Goal: Information Seeking & Learning: Learn about a topic

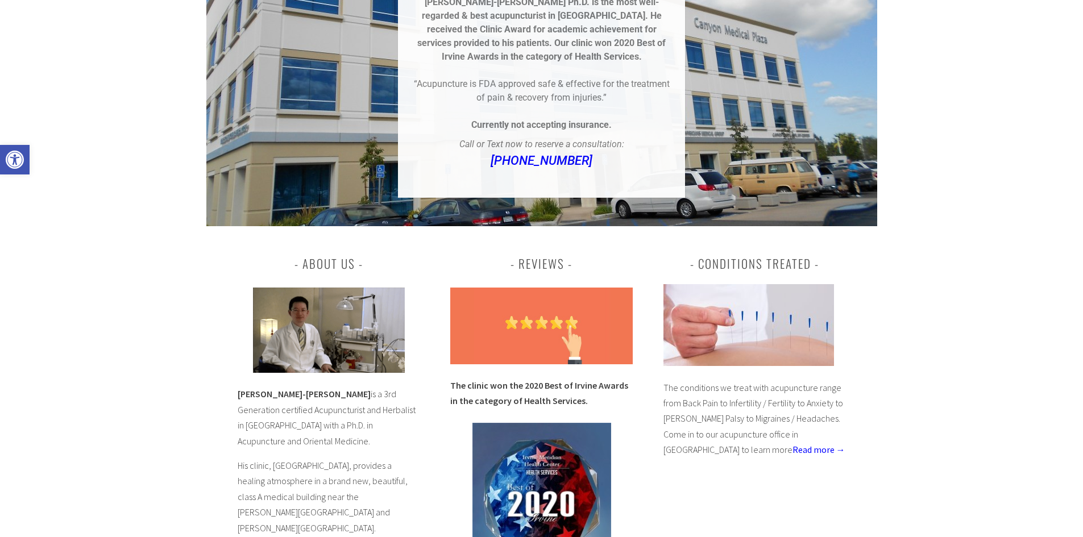
scroll to position [284, 0]
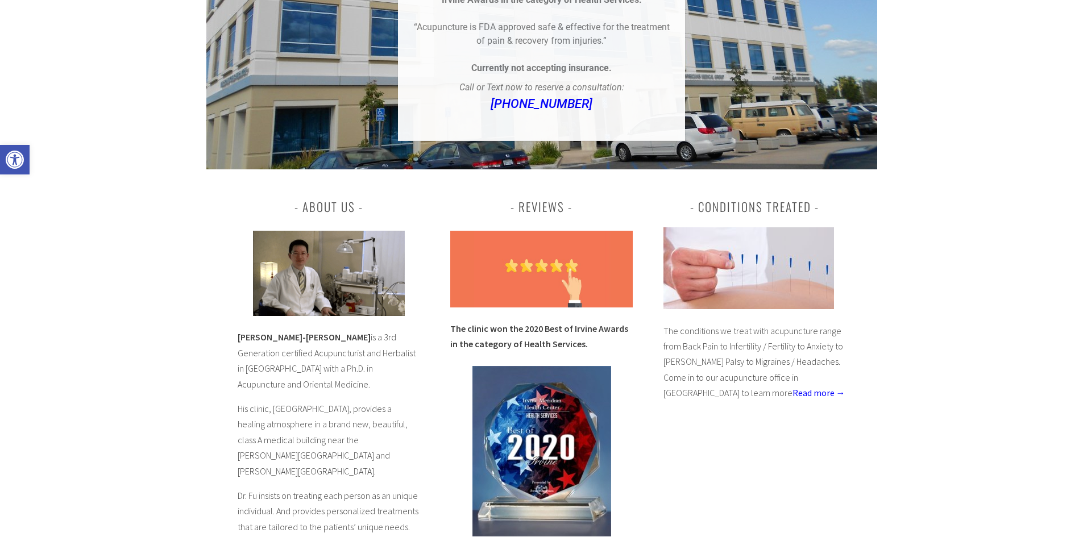
click at [640, 407] on div "About Us Dr. Chun-Ming Fu is a 3rd Generation certified Acupuncturist and Herba…" at bounding box center [541, 444] width 671 height 550
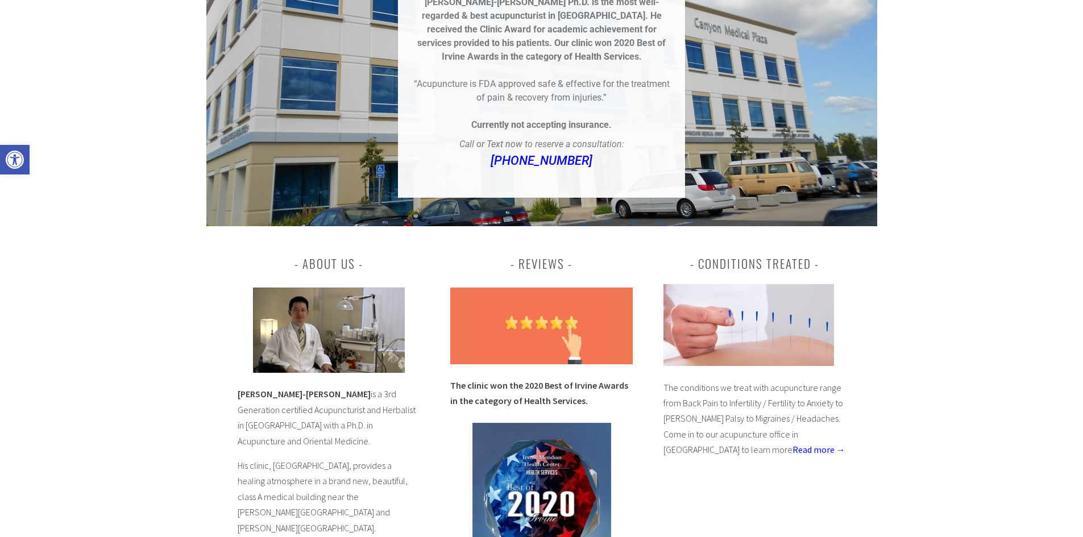
scroll to position [0, 0]
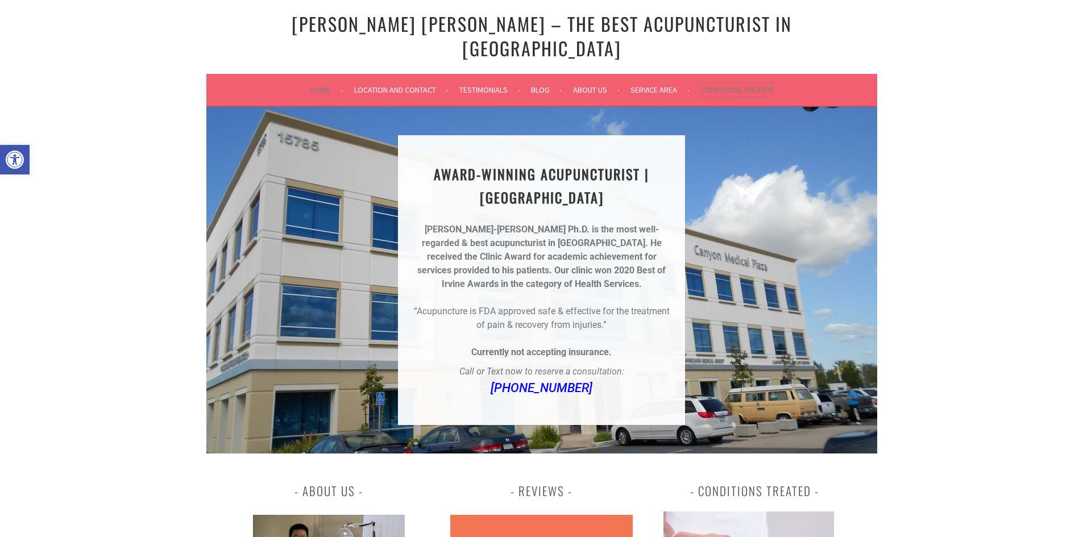
click at [728, 83] on link "Conditions Treated" at bounding box center [737, 90] width 72 height 14
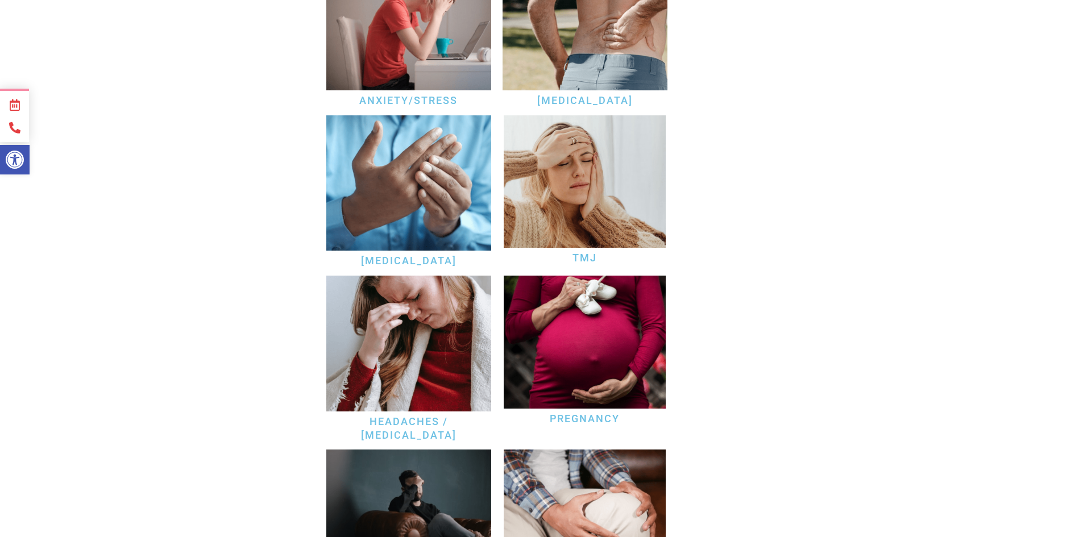
scroll to position [569, 0]
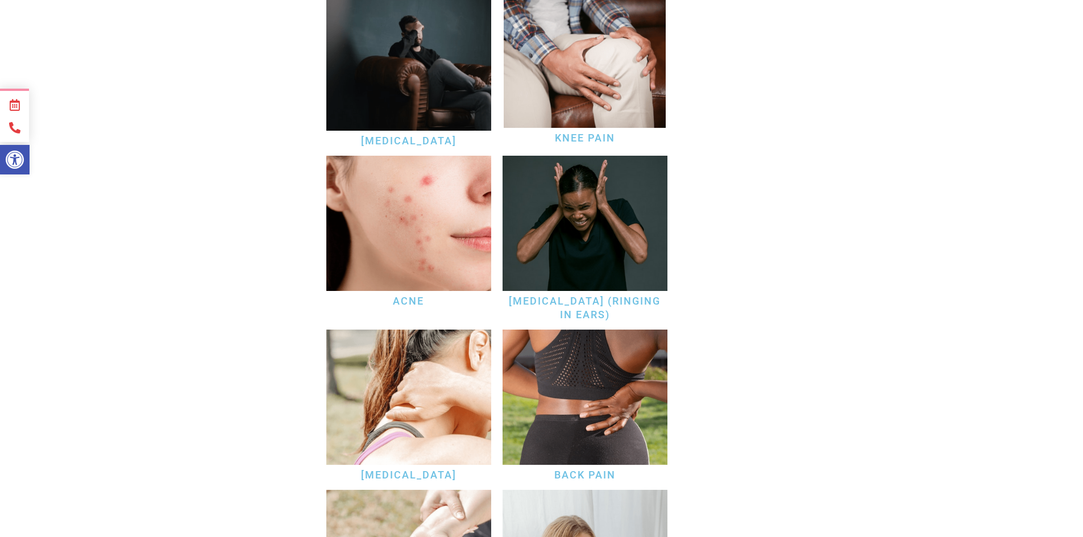
scroll to position [967, 0]
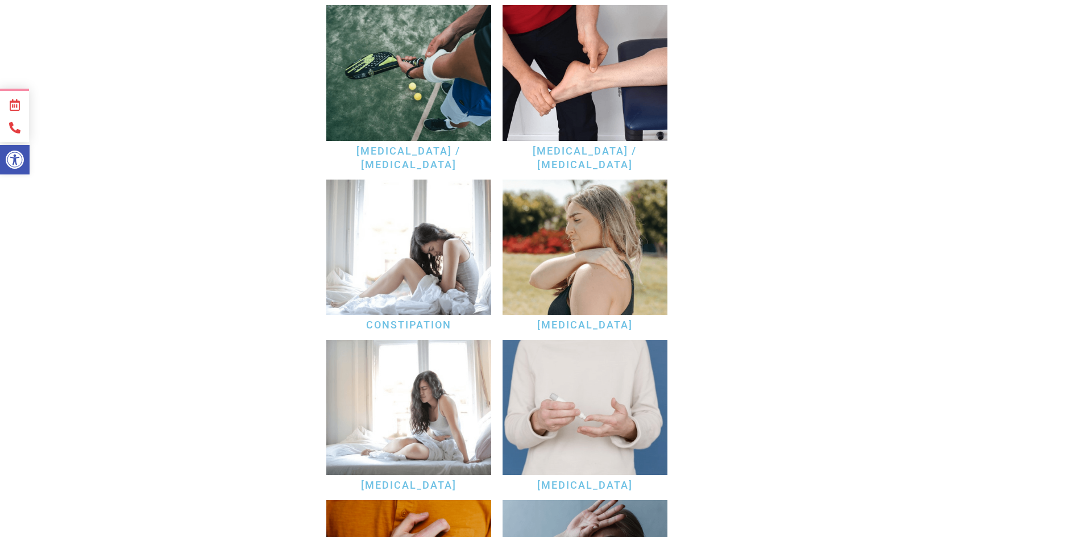
scroll to position [1933, 0]
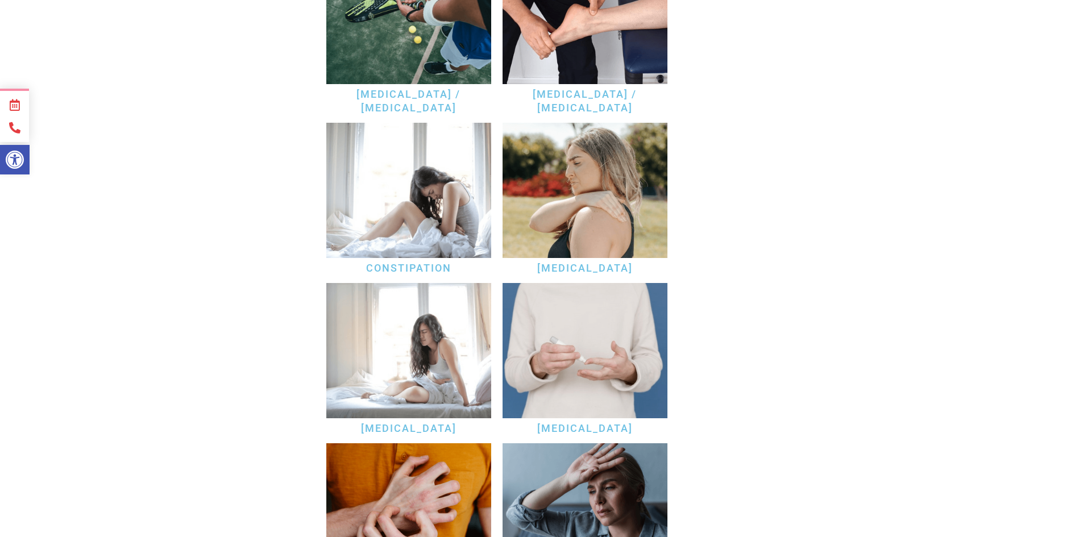
click at [718, 334] on div "Conditions Treated We’re here to provide a full range of acupuncture services a…" at bounding box center [541, 416] width 671 height 4484
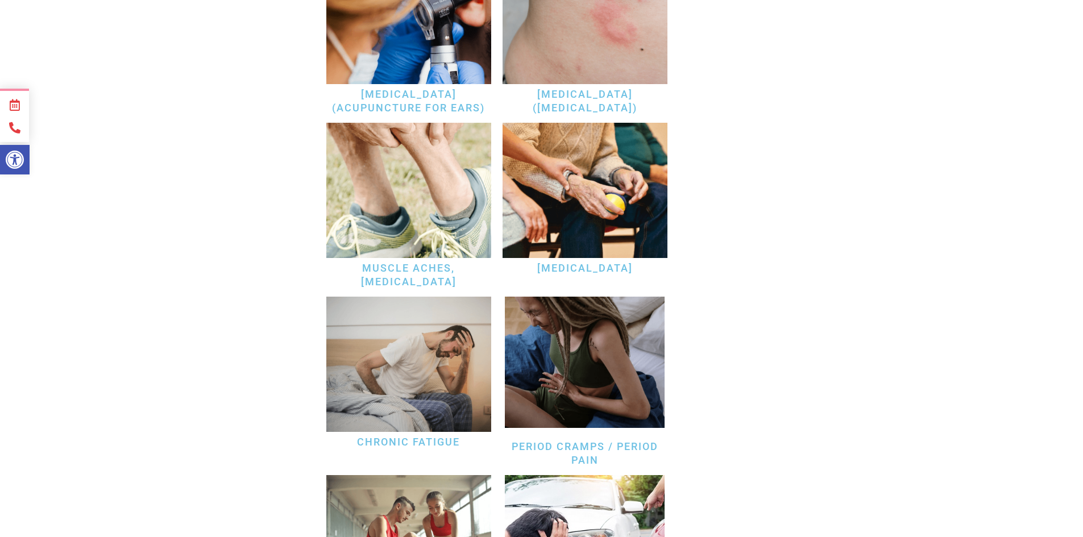
scroll to position [3128, 0]
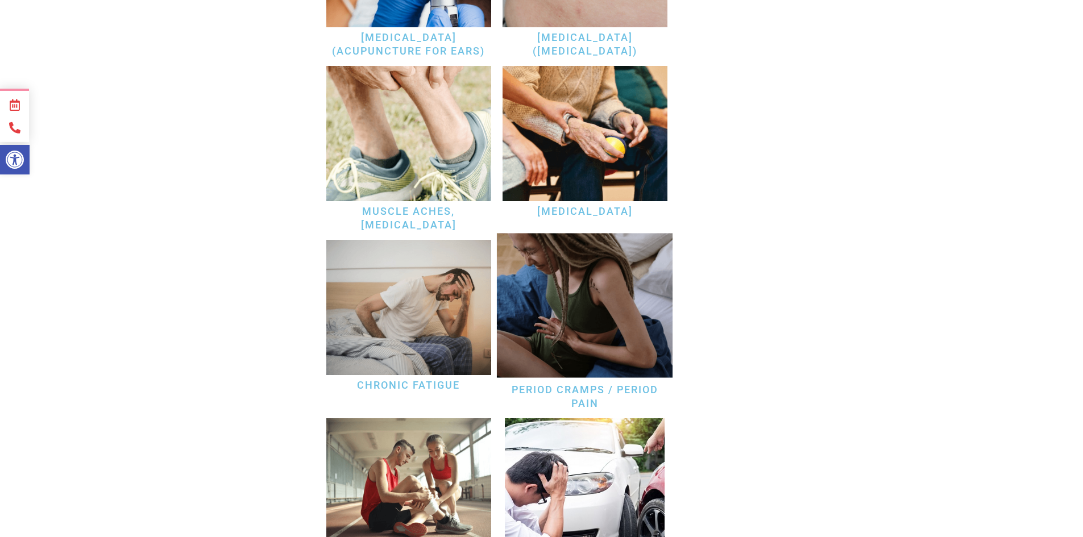
click at [573, 280] on img at bounding box center [585, 306] width 176 height 144
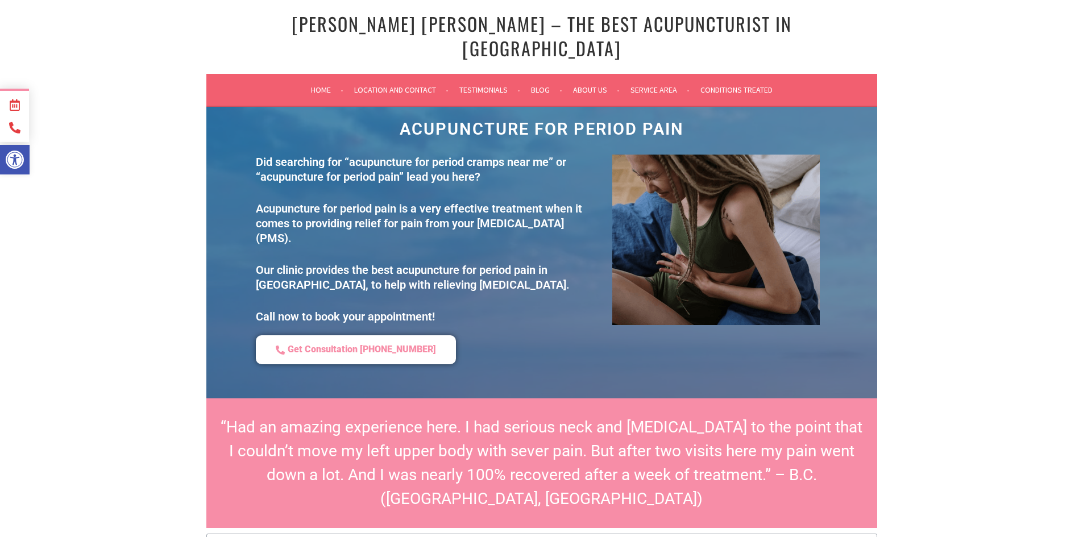
click at [861, 280] on div "Acupuncture for Period Pain Did searching for “acupuncture for period cramps ne…" at bounding box center [542, 245] width 648 height 249
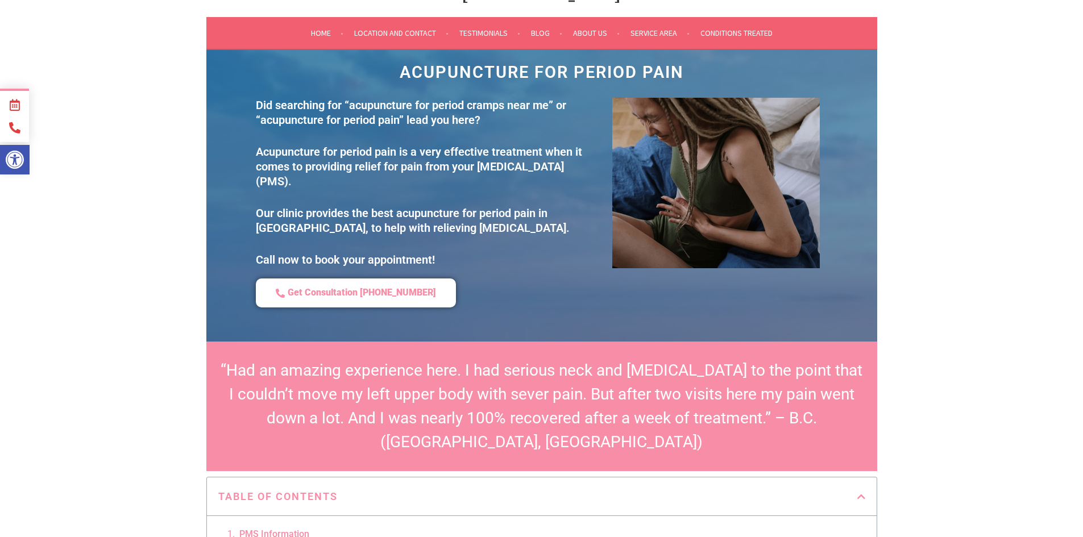
scroll to position [227, 0]
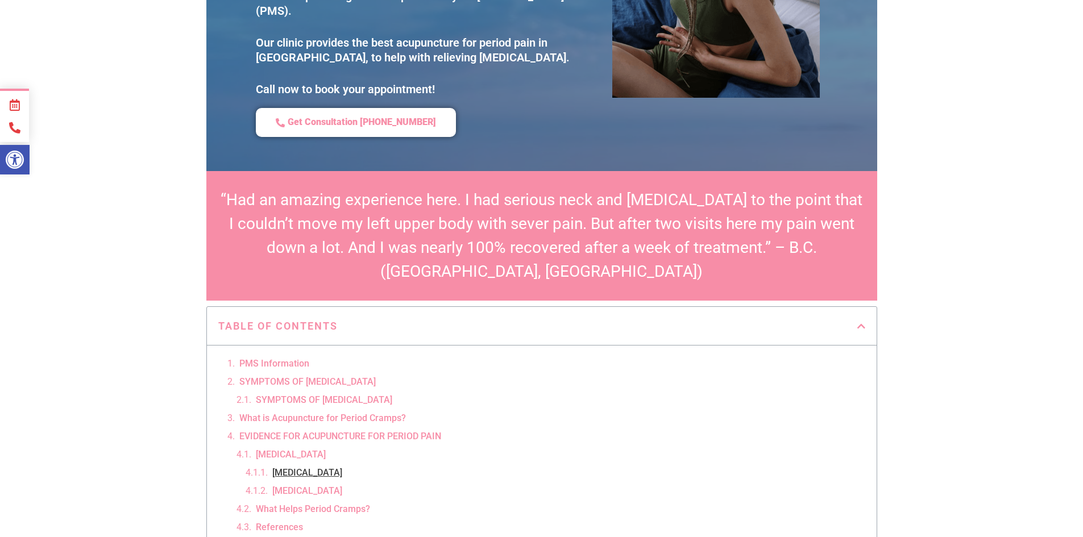
click at [861, 280] on section "“Had an amazing experience here. I had serious neck and shoulder problem to the…" at bounding box center [541, 236] width 671 height 130
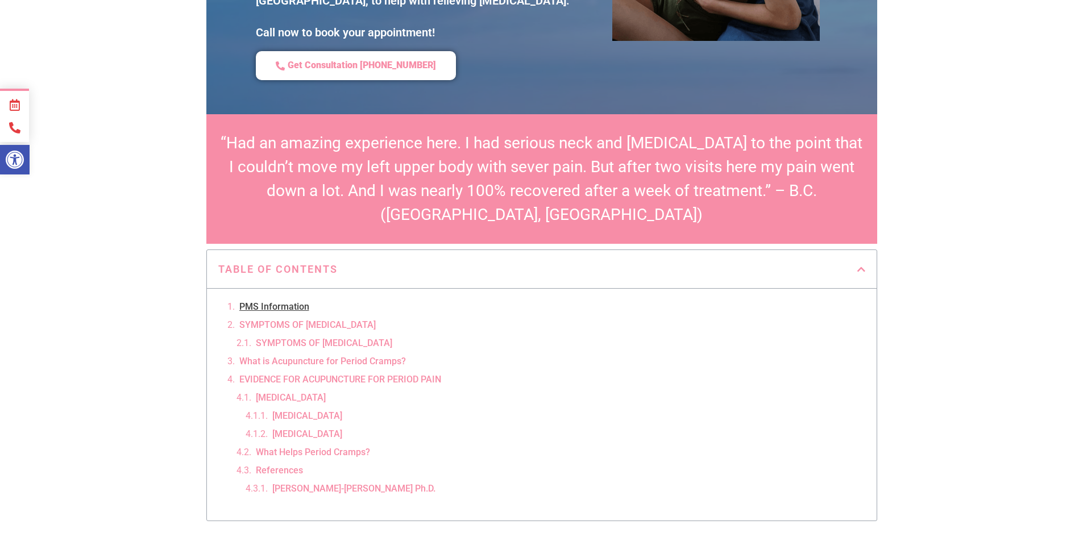
scroll to position [341, 0]
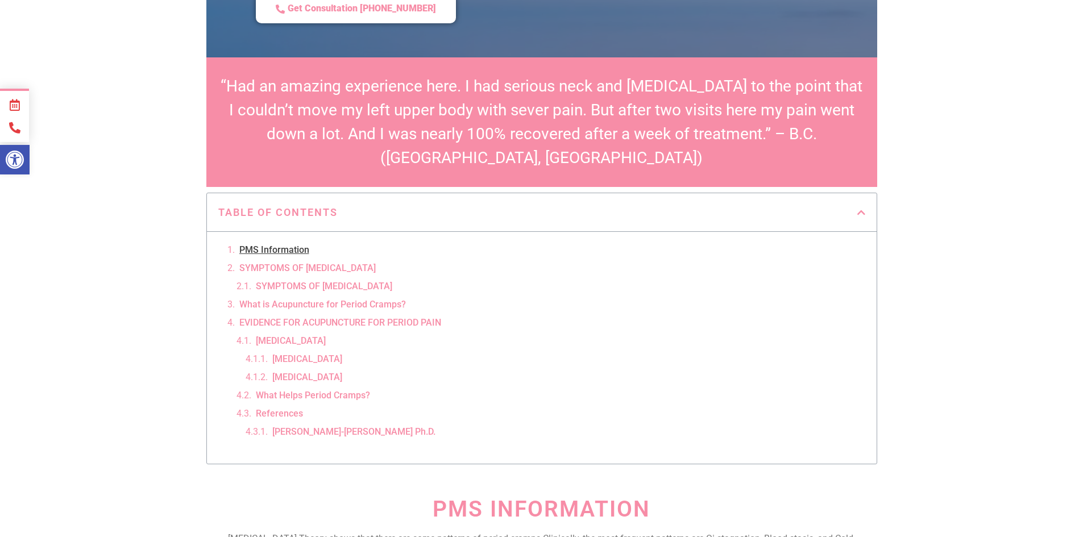
click at [343, 389] on link "What Helps Period Cramps?" at bounding box center [313, 396] width 114 height 14
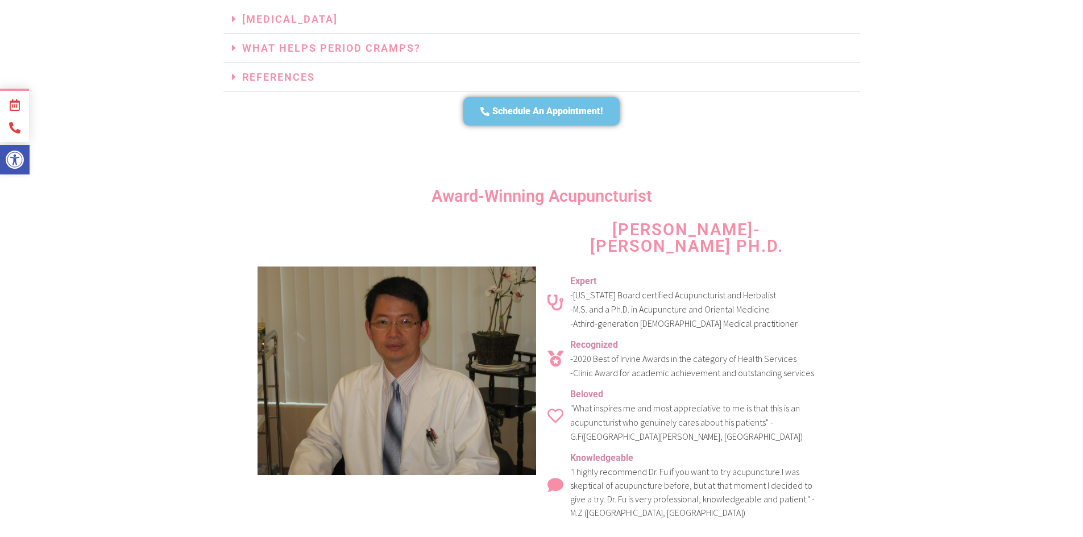
click at [839, 237] on section "Dr. Chun-Ming Fu Ph.D. Expert - California Board certified Acupuncturist and He…" at bounding box center [541, 385] width 637 height 338
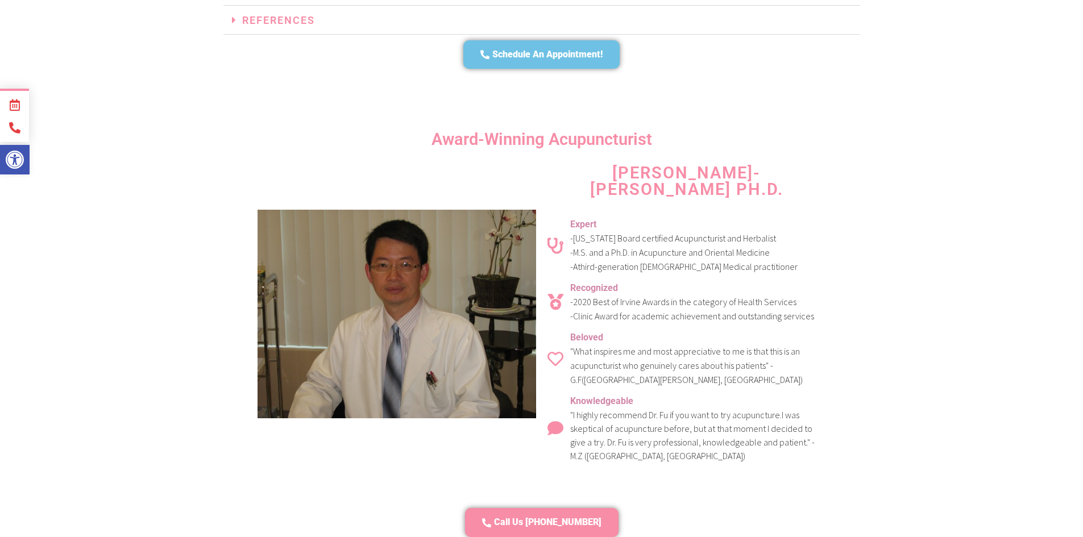
click at [843, 236] on section "Dr. Chun-Ming Fu Ph.D. Expert - California Board certified Acupuncturist and He…" at bounding box center [541, 328] width 637 height 338
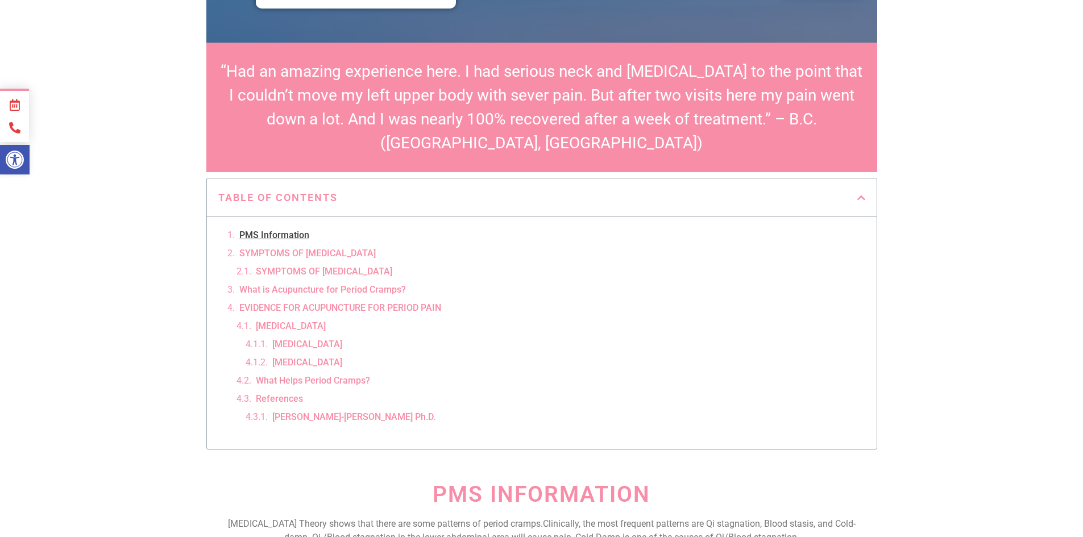
scroll to position [0, 0]
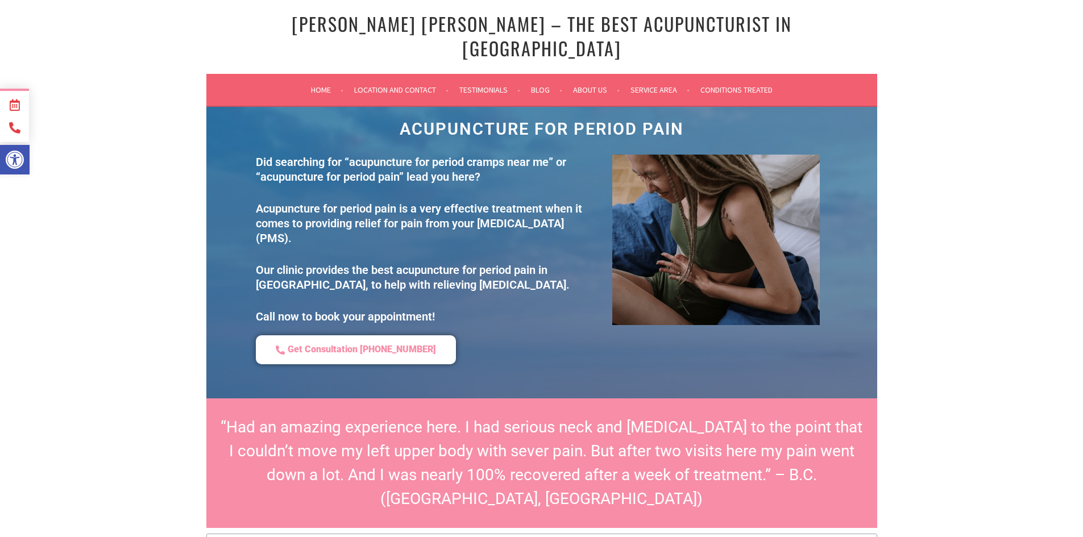
scroll to position [341, 0]
